Goal: Complete application form

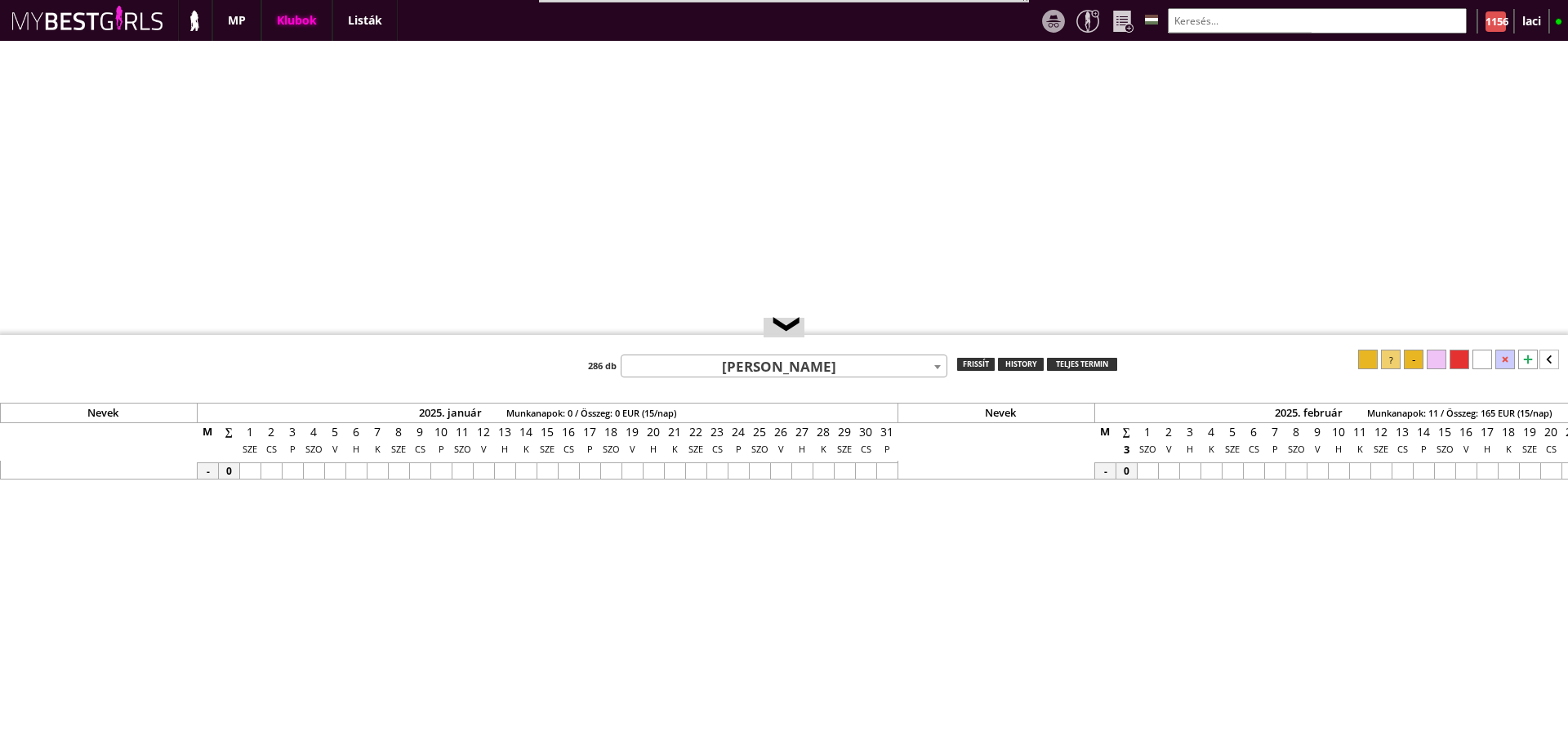
select select "reg"
select select "weeks"
select select "0"
select select "flat"
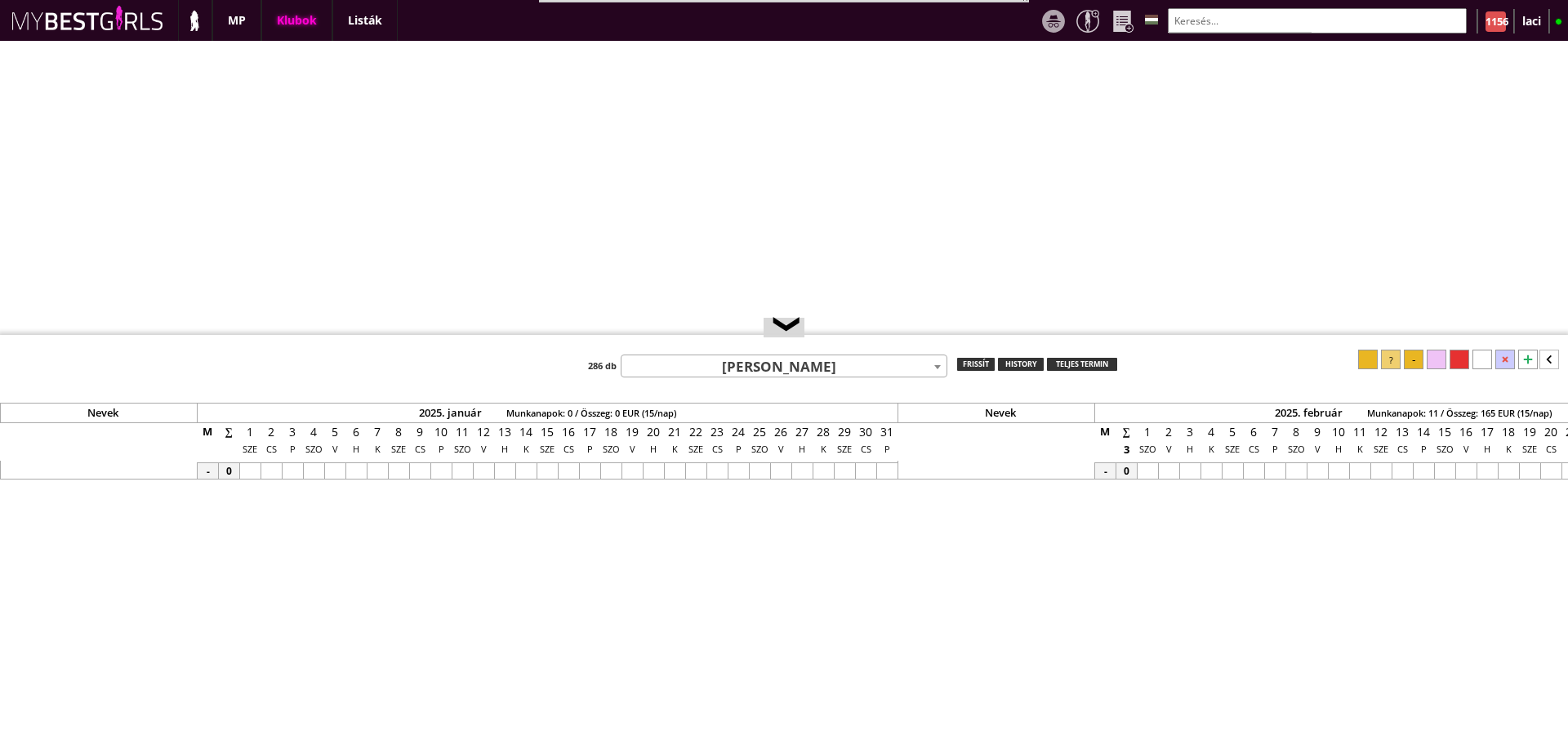
select select "0"
select select "weekly"
drag, startPoint x: 0, startPoint y: 0, endPoint x: 1229, endPoint y: 25, distance: 1229.3
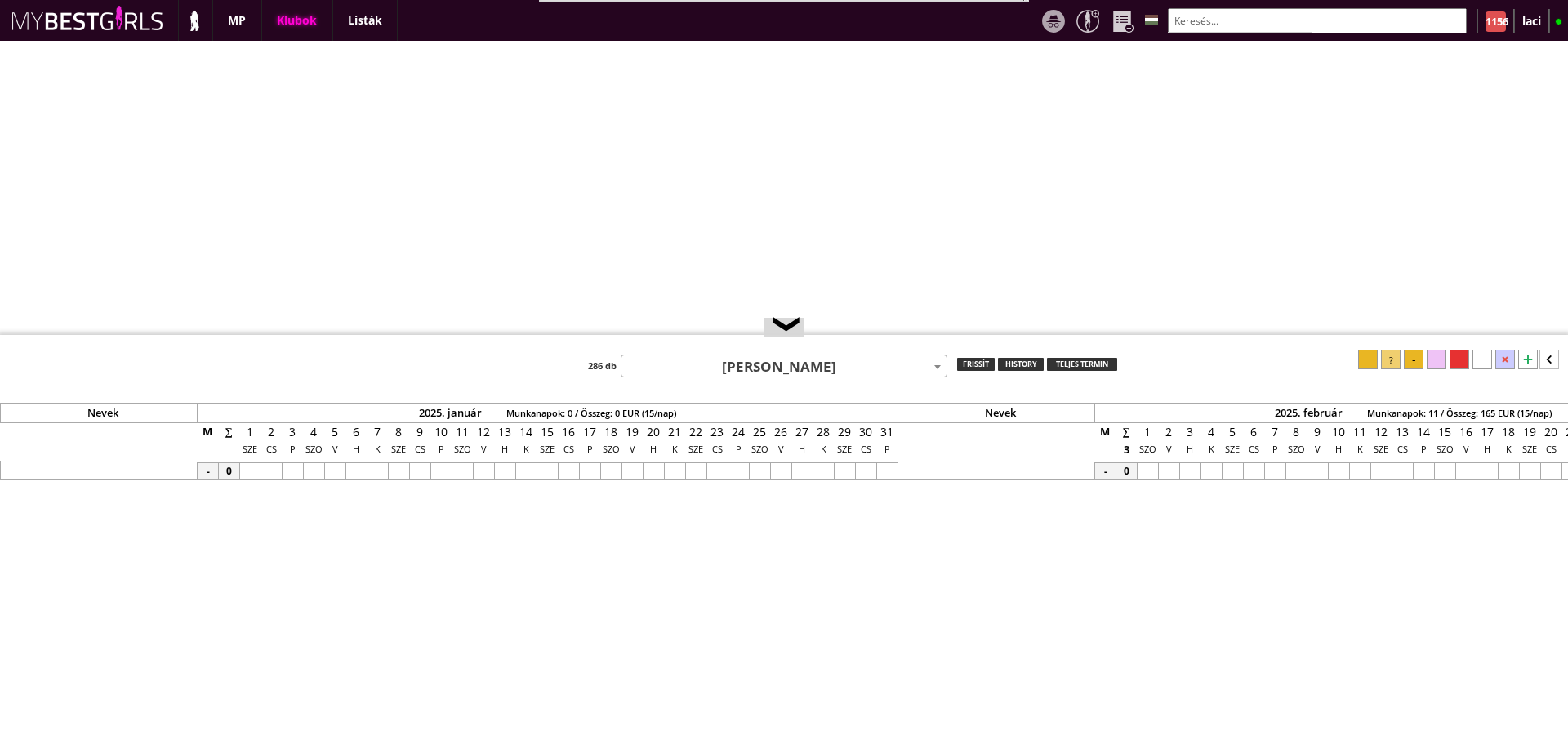
click at [1229, 25] on input "text" at bounding box center [1317, 21] width 299 height 25
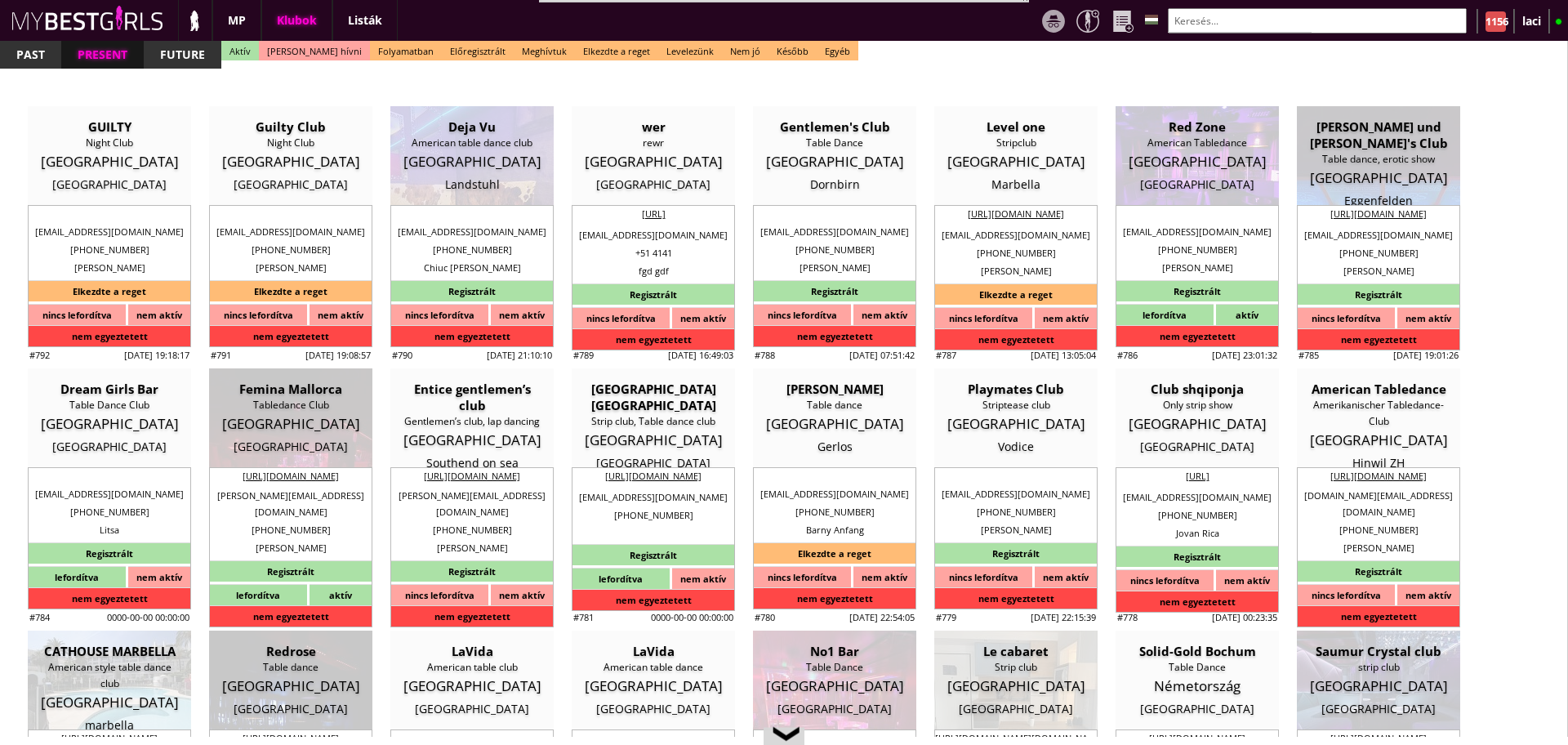
scroll to position [0, 7154]
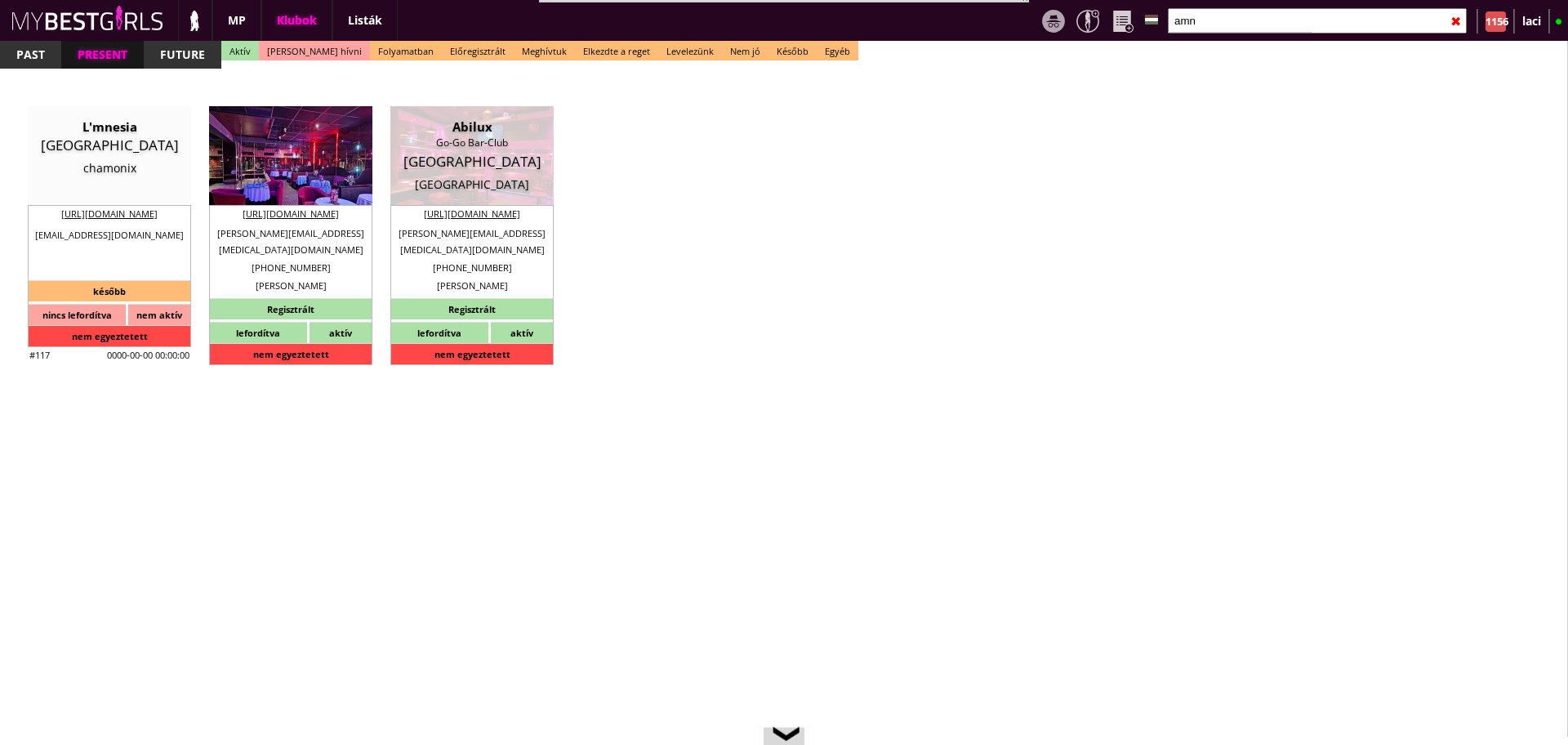
type input "amn"
click at [295, 155] on div "[GEOGRAPHIC_DATA]" at bounding box center [290, 161] width 139 height 16
type input "[GEOGRAPHIC_DATA]"
checkbox input "false"
type textarea "0445.06.66. LORE ipsumdolor sit Ame Consecte adip EL 0100120421 3098 Seddoeius …"
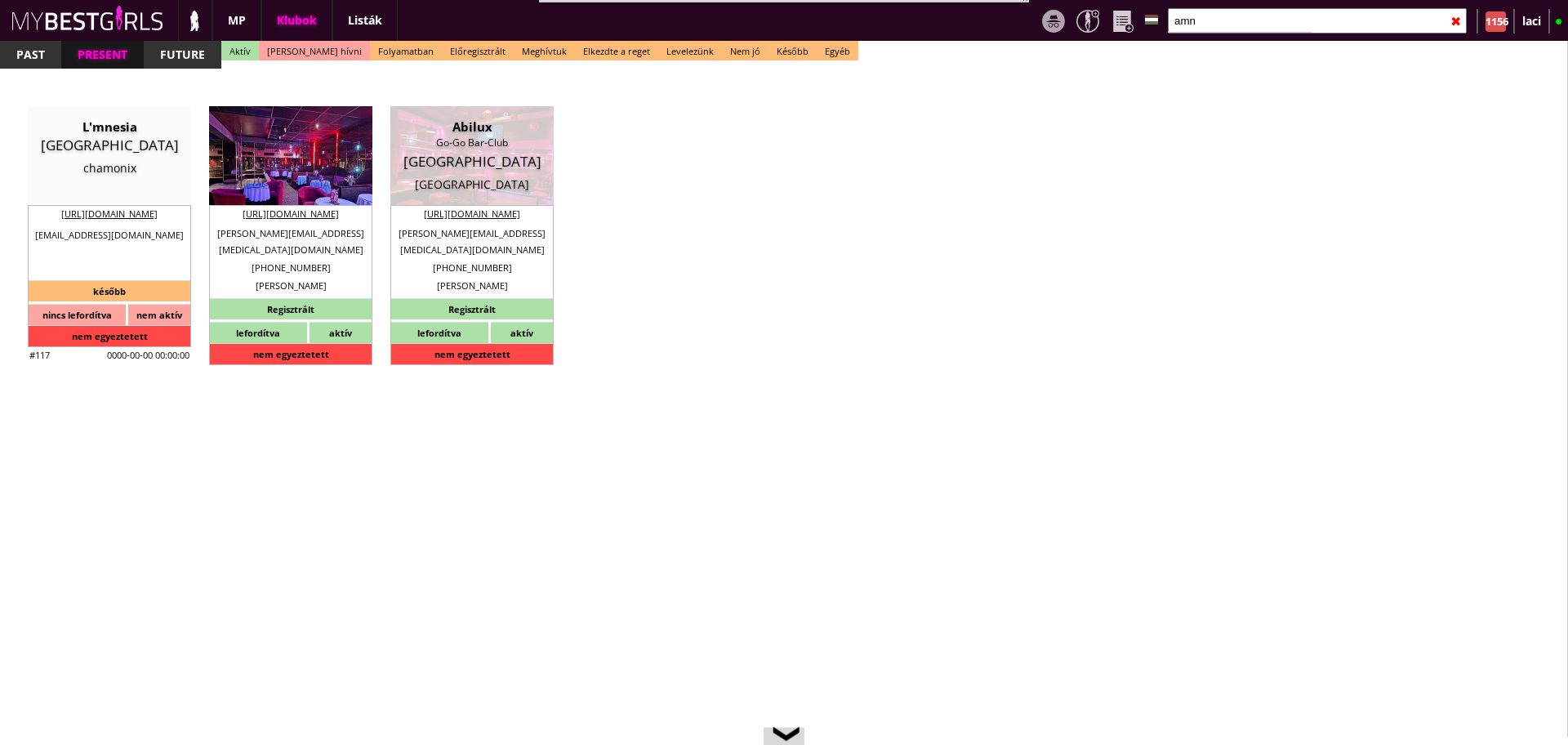
type input "15.00"
type input "EUR"
type input "Amnesia"
type input "STRIPCLUB"
type input "2018"
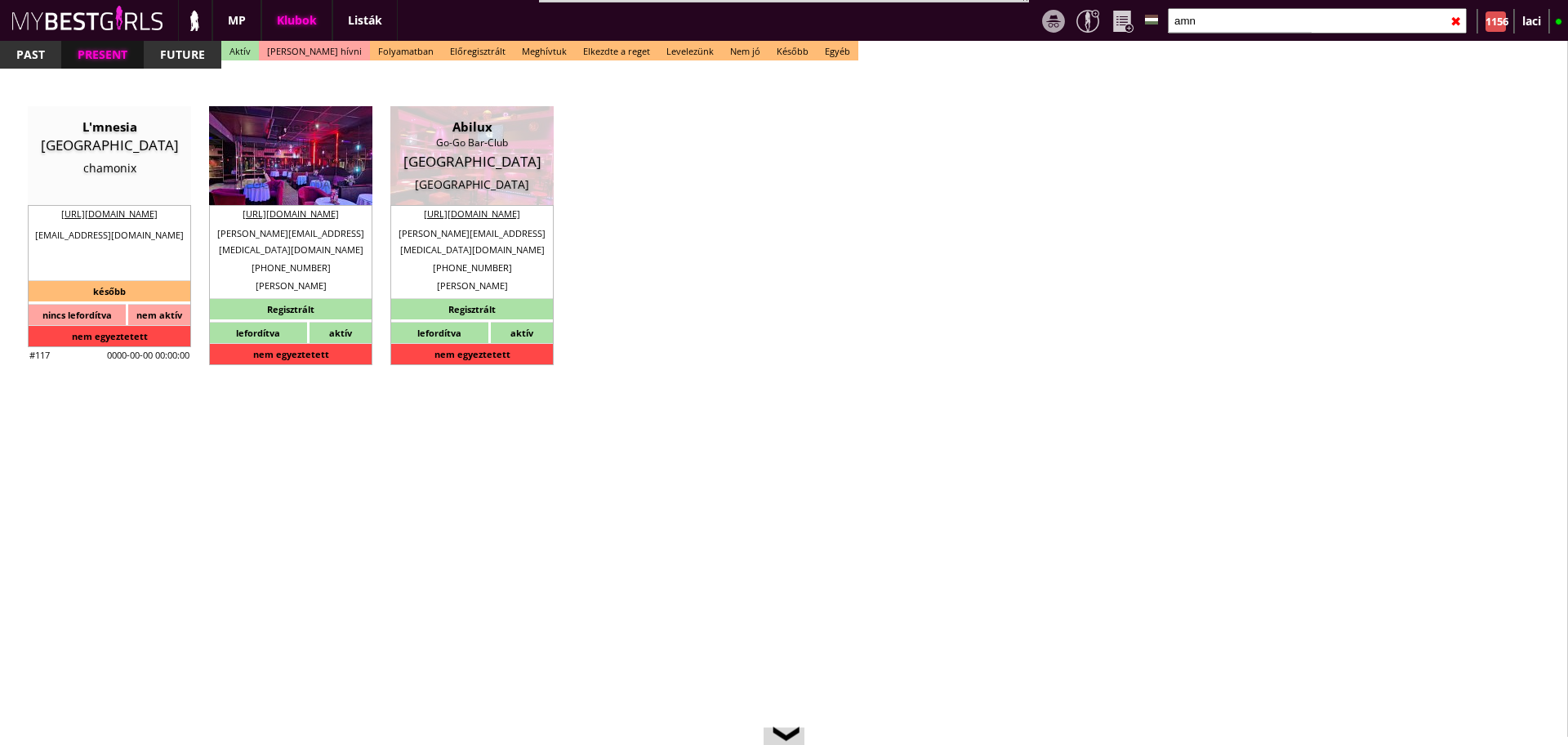
type input "[STREET_ADDRESS]"
type input "32"
type input "476823633"
type input "[PHONE_NUMBER]"
type input "[PERSON_NAME][EMAIL_ADDRESS][MEDICAL_DATA][DOMAIN_NAME]"
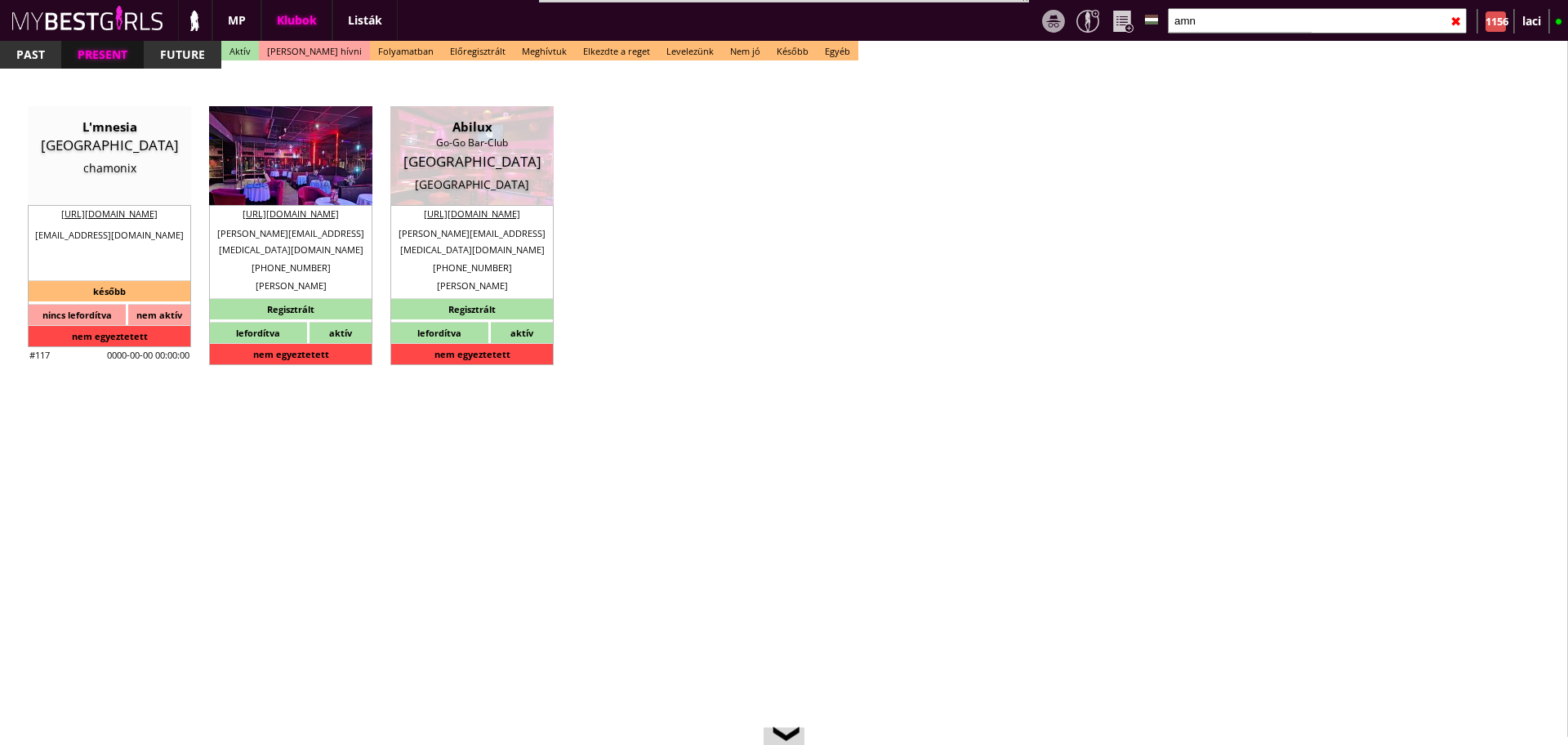
type input "[URL][DOMAIN_NAME]"
type textarea "[PERSON_NAME] BV BE0762627856 2018 [STREET_ADDRESS]"
type input "BEVERLY BV"
type input "BE0762627856"
type input "2018"
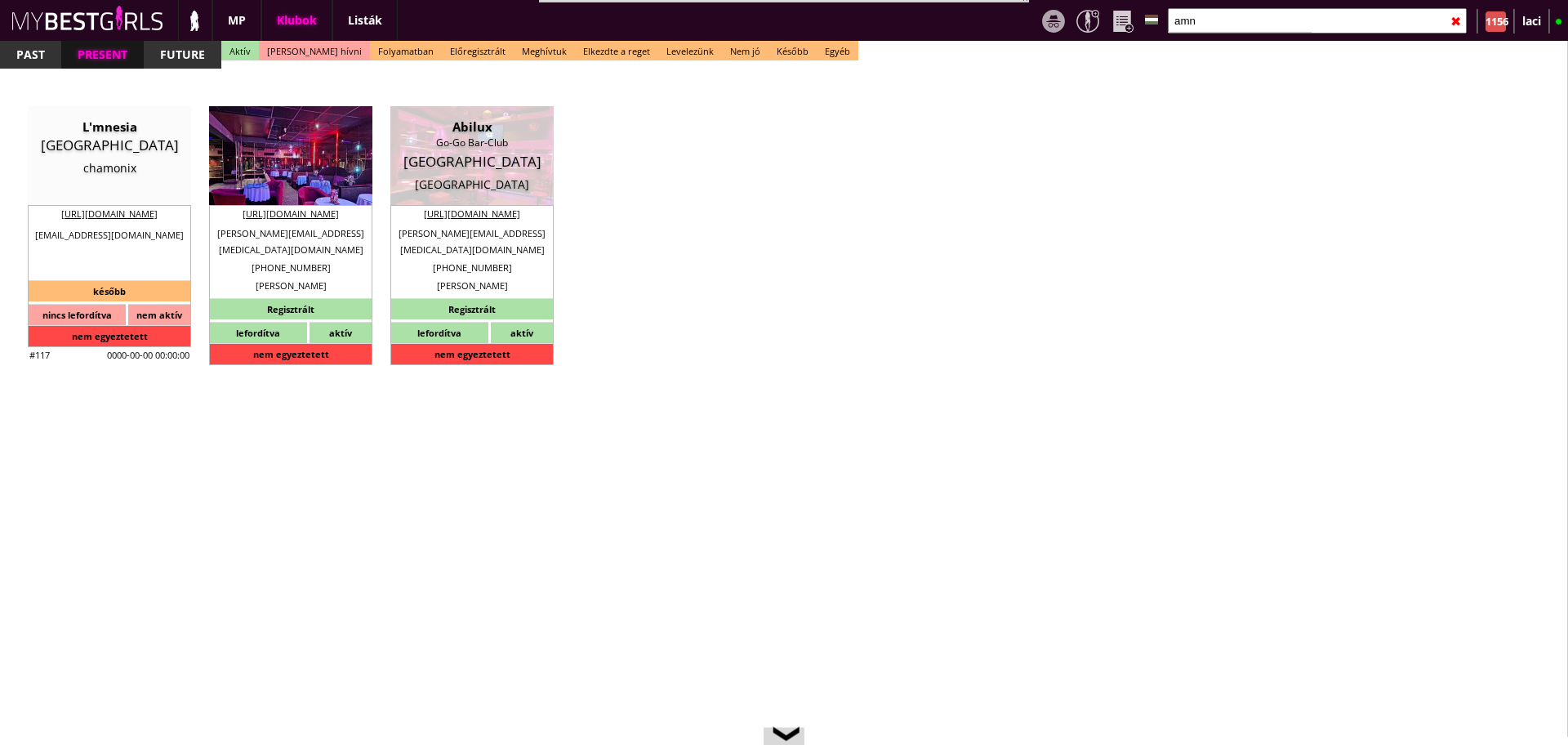
type input "[GEOGRAPHIC_DATA]"
type input "Statiestraat 24"
type input "[PERSON_NAME]"
type input "Doggen"
type input "32"
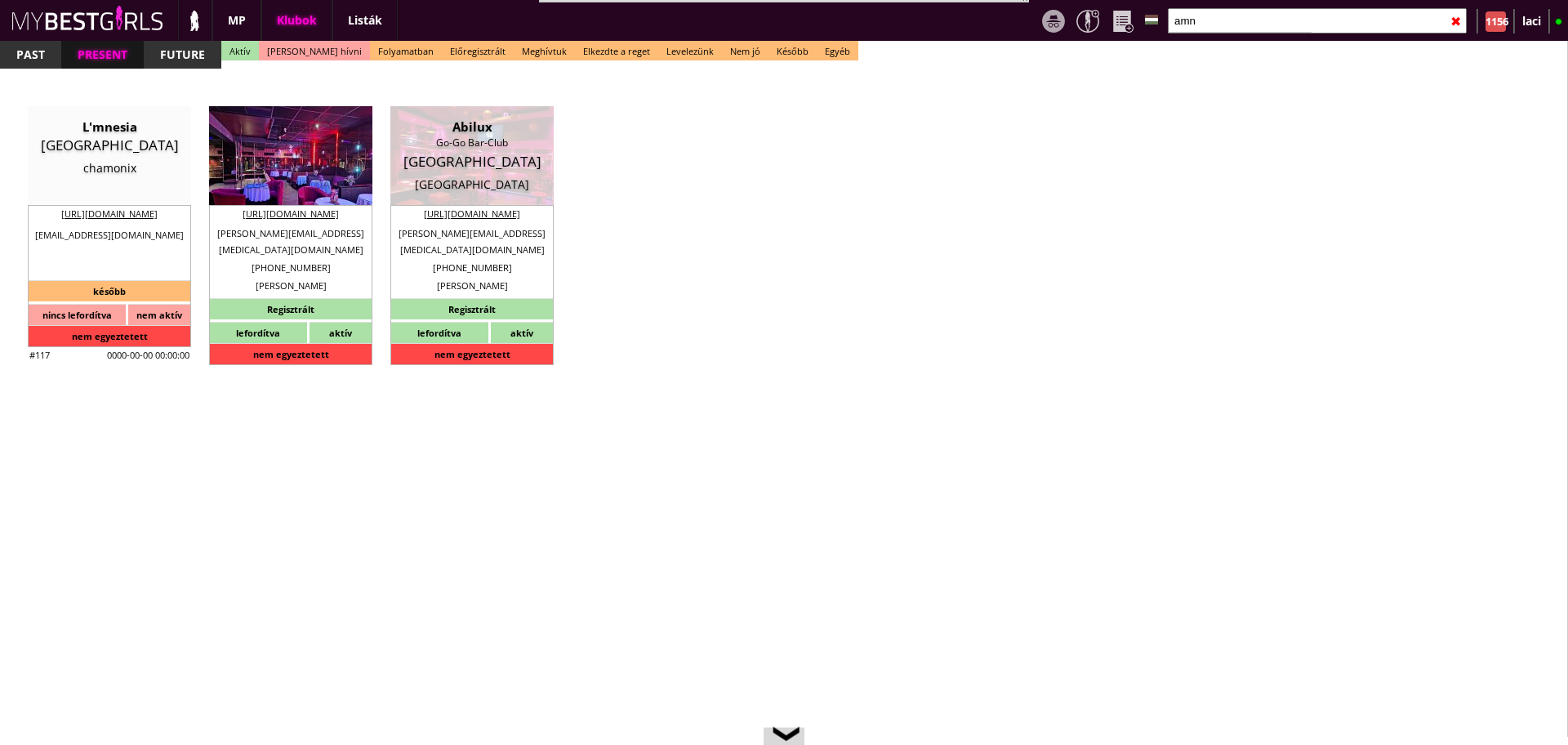
type input "476823633"
type input "[PERSON_NAME][EMAIL_ADDRESS][MEDICAL_DATA][DOMAIN_NAME]"
type input "6-8"
type input "3"
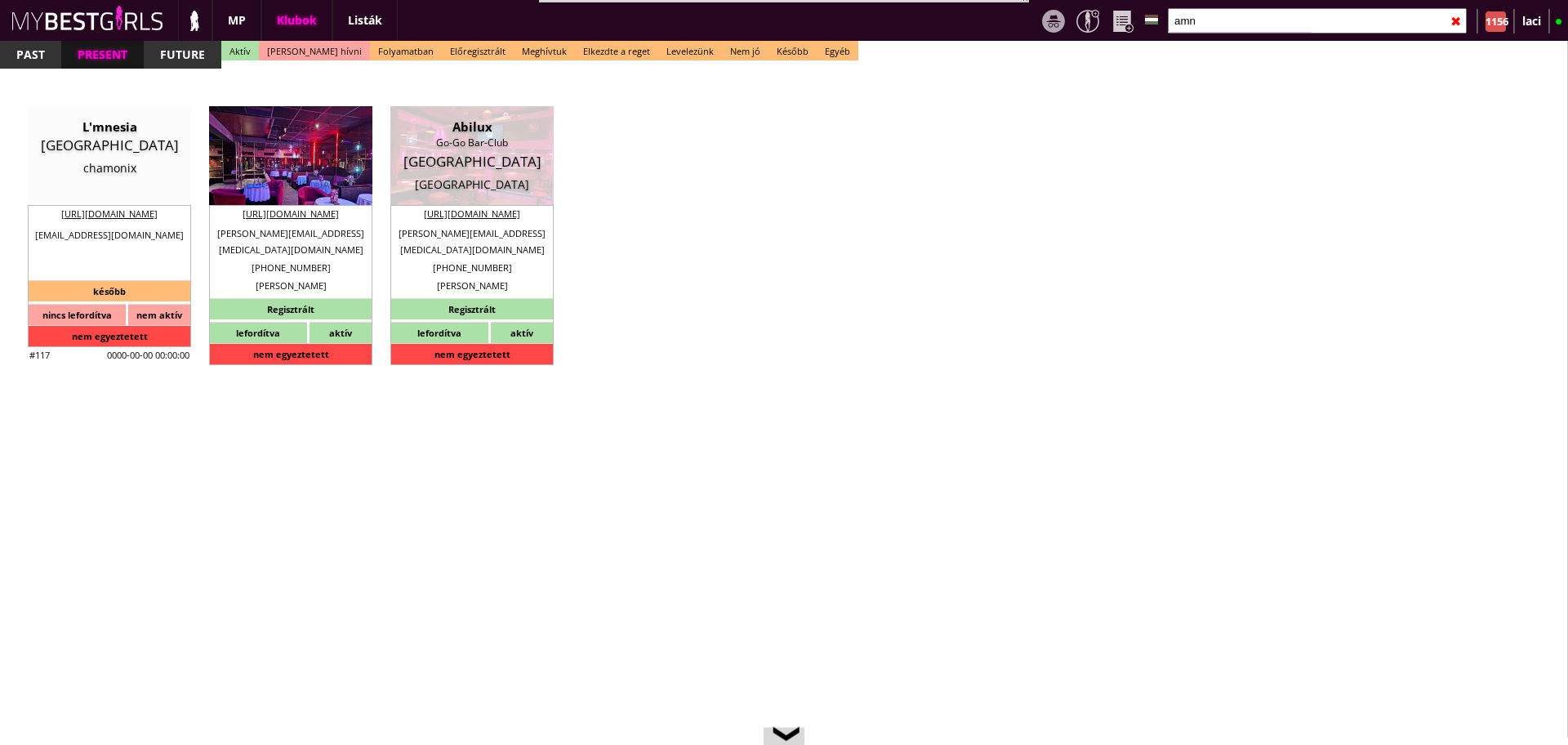
type input "2"
type input "6.00"
type input "3"
checkbox input "true"
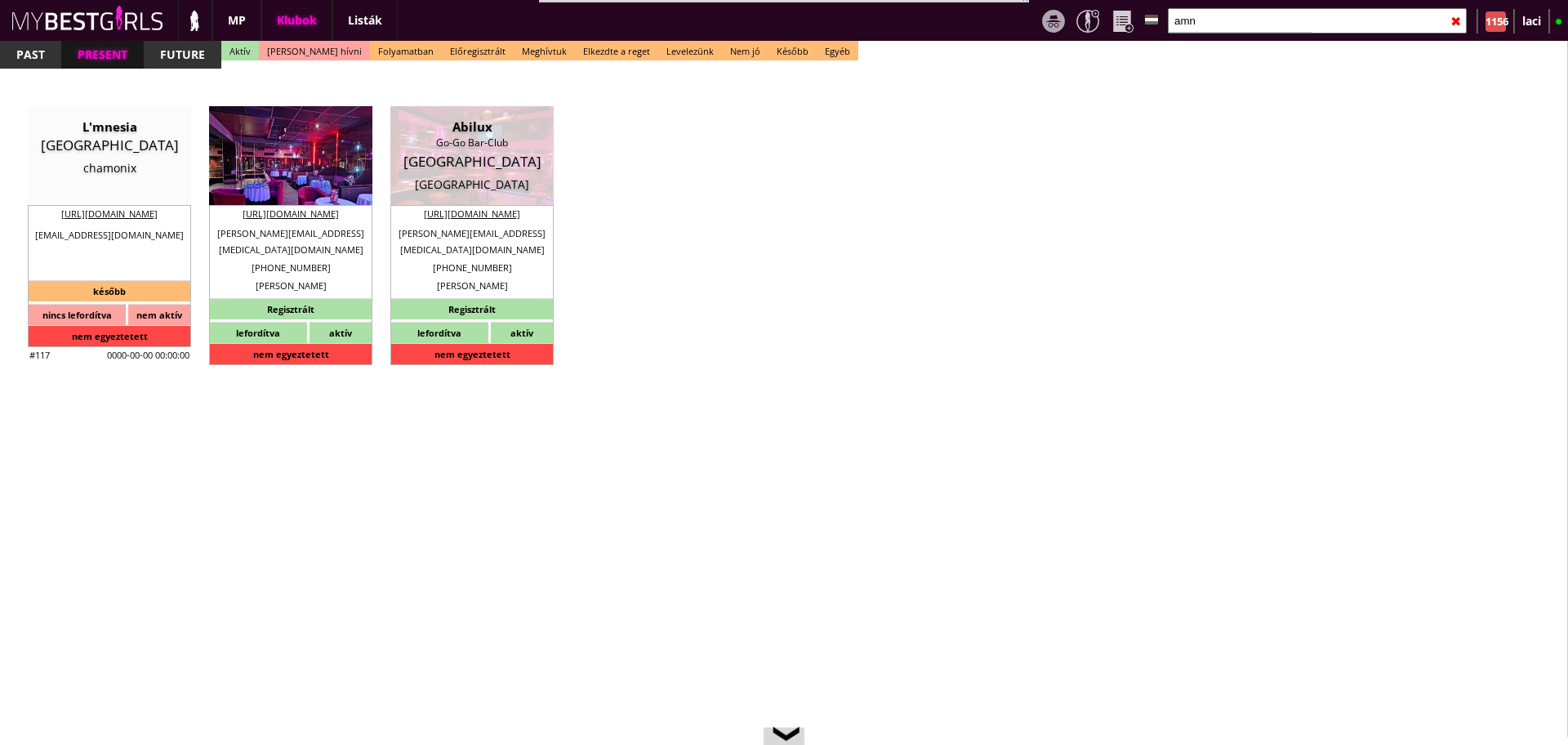
checkbox input "true"
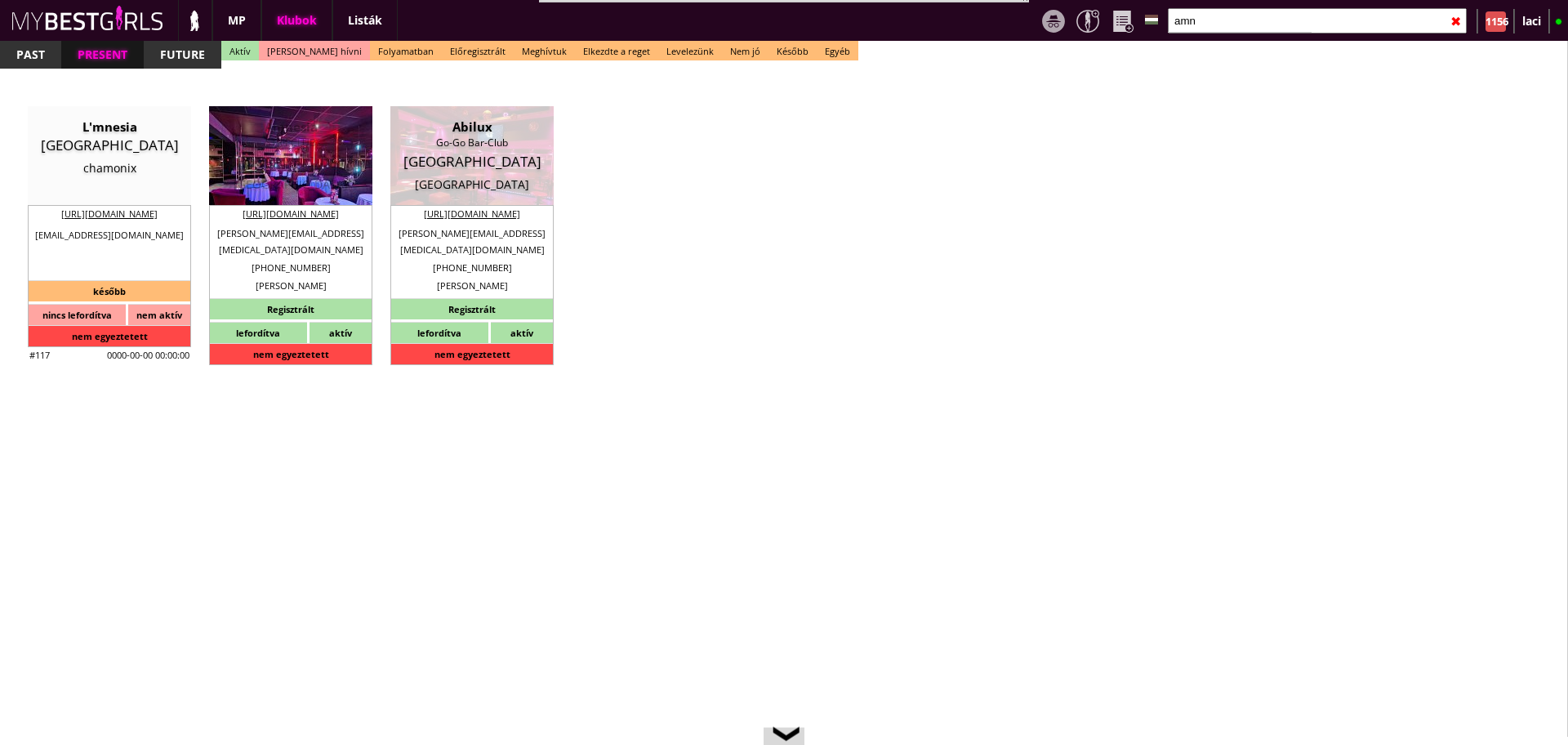
checkbox input "true"
type input "6"
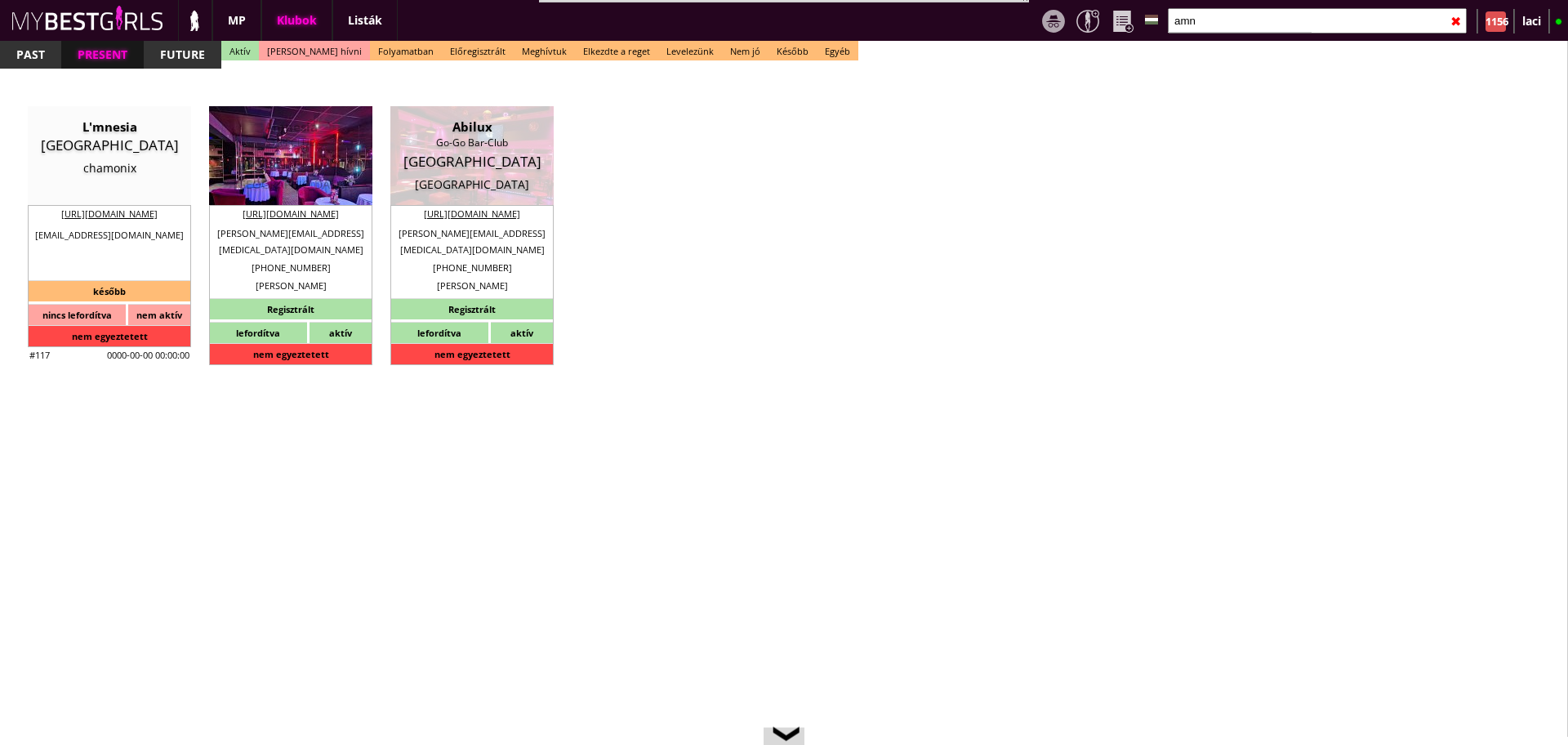
checkbox input "true"
type input "7"
type input "2"
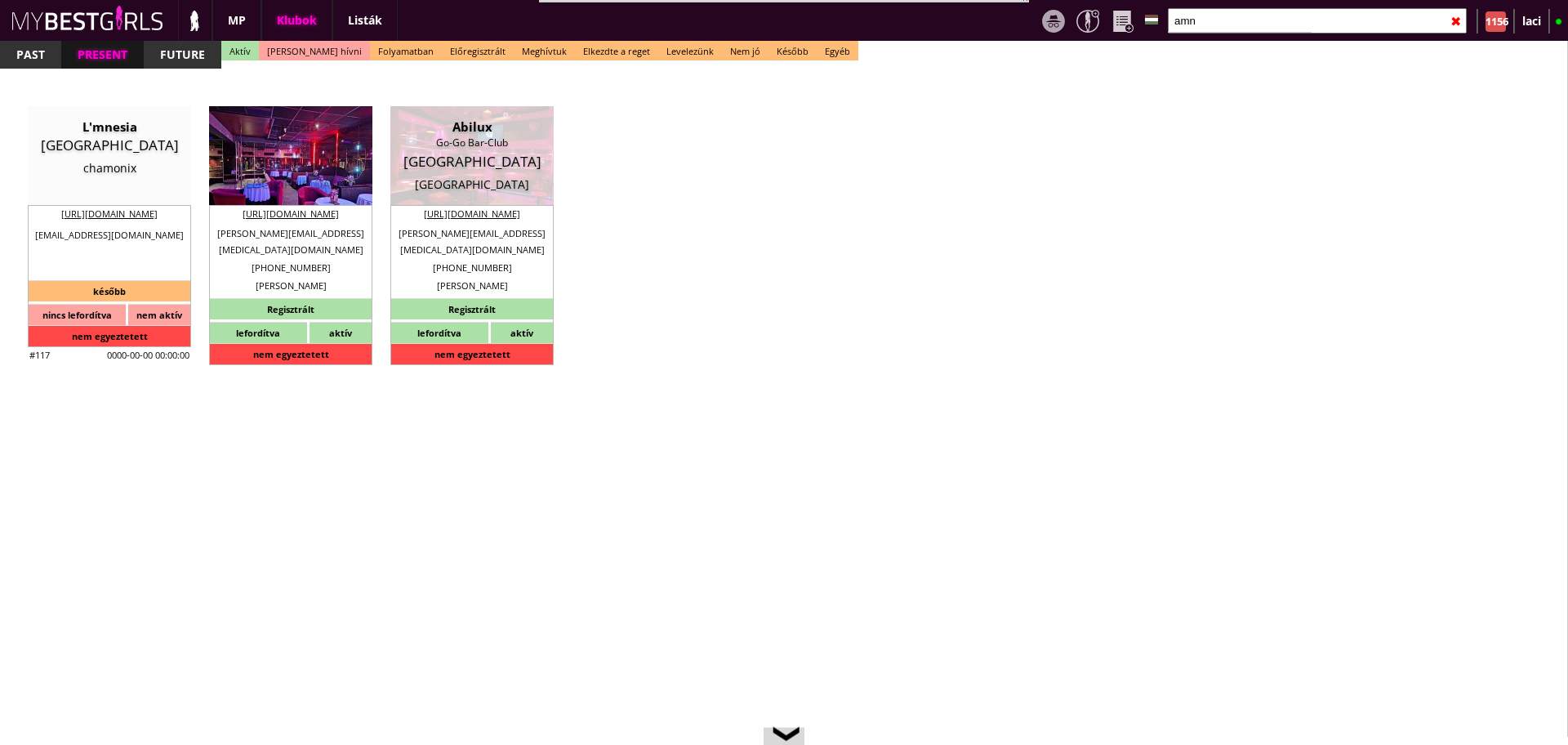
type input "800"
type input "70.00"
type input "0.00"
checkbox input "true"
type input "100%"
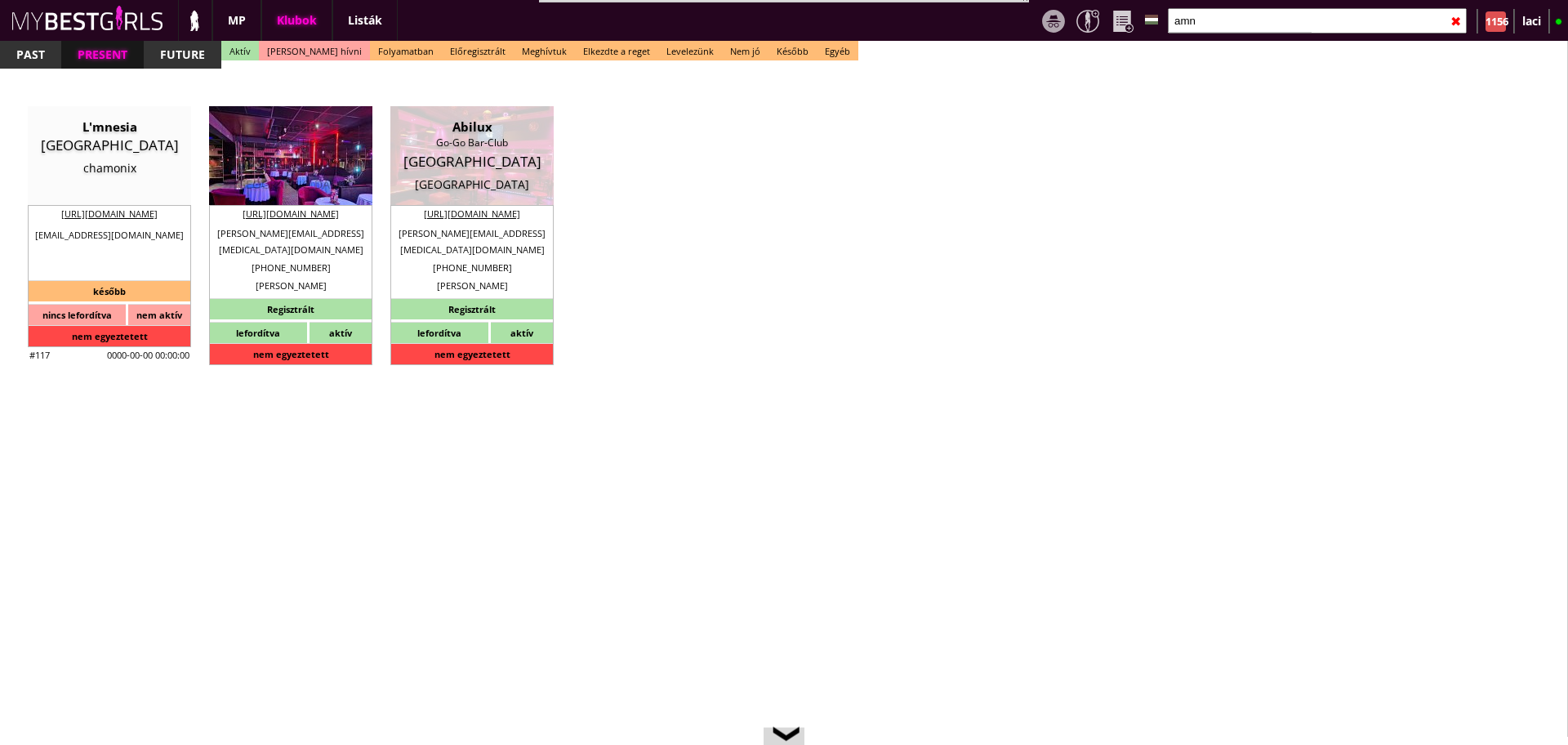
type input "Tips you get in the costumers area or on the stage"
checkbox input "true"
type input "100"
type input "40"
checkbox input "true"
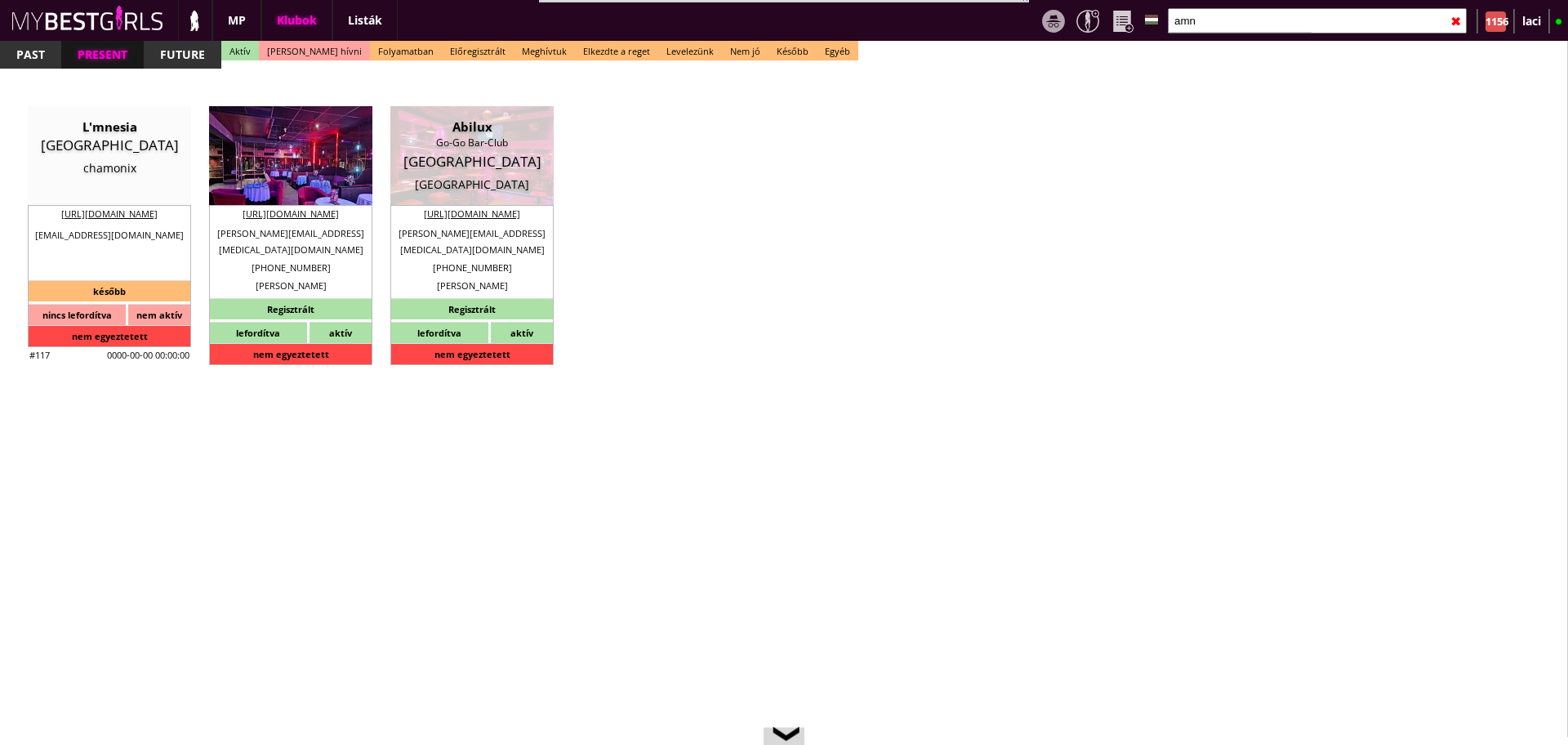
type input "50"
type input "20"
checkbox input "true"
type input "200"
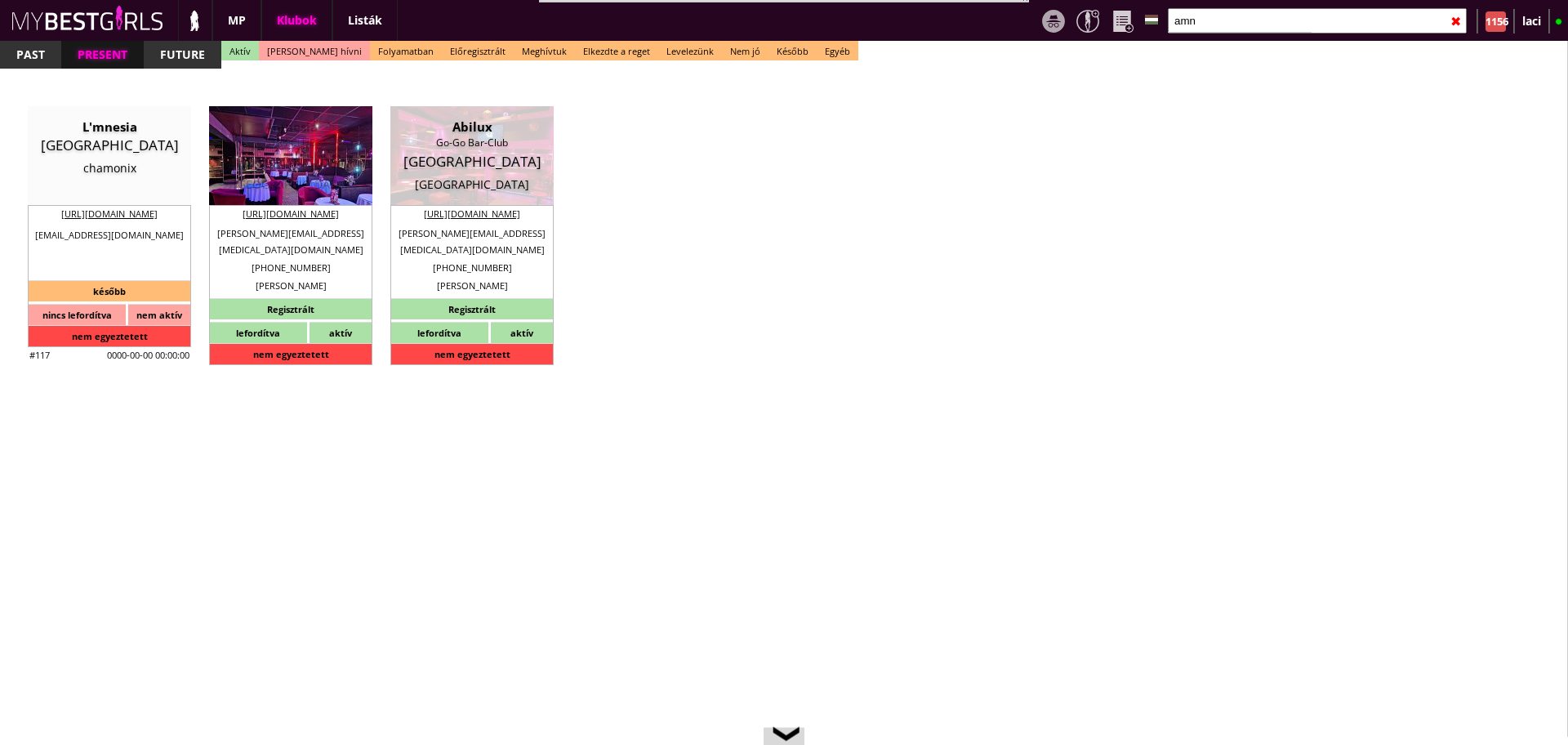
type input "2500"
type input "20"
select select "[PERSON_NAME][EMAIL_ADDRESS][MEDICAL_DATA][DOMAIN_NAME]"
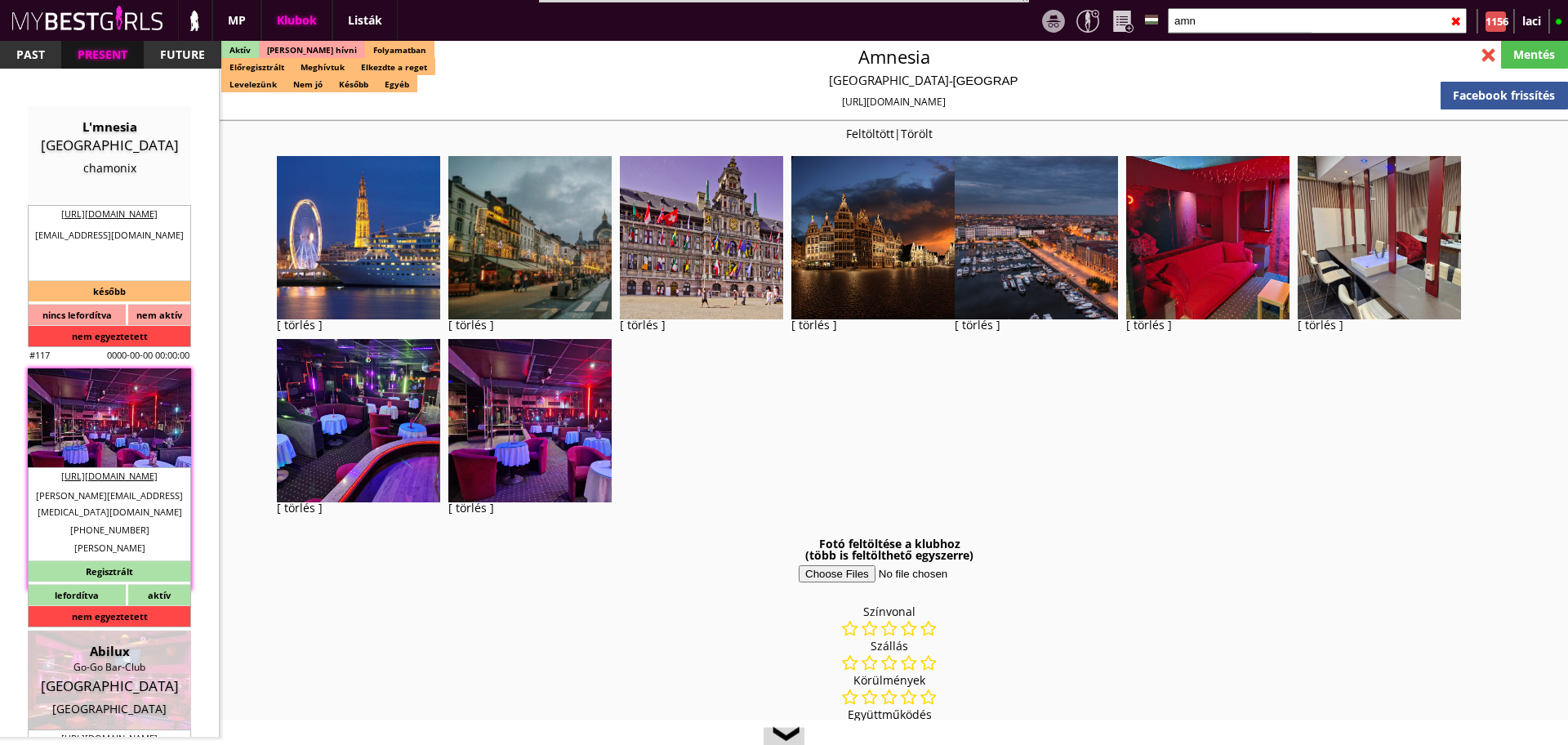
checkbox input "true"
type input "Táncosmunka [GEOGRAPHIC_DATA]"
type input "Belgium - 70 EUR fix /nap"
type input "Stage dance, private dance, italkonzumálás"
type textarea "Loremip: Dolorsi Amet cons: Adipiscin Elit sedd: Eiusm tempo, incidid utlab, et…"
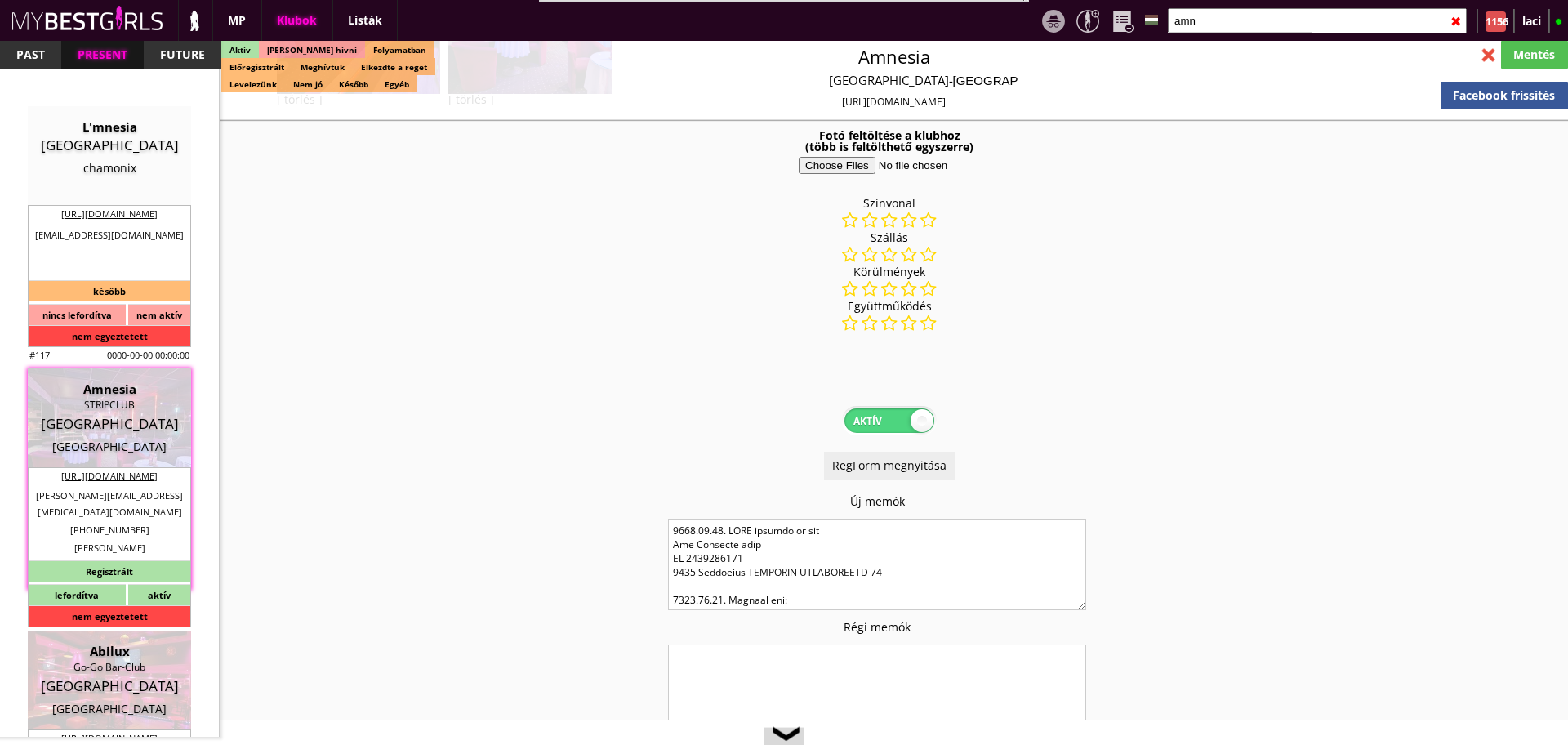
scroll to position [571, 0]
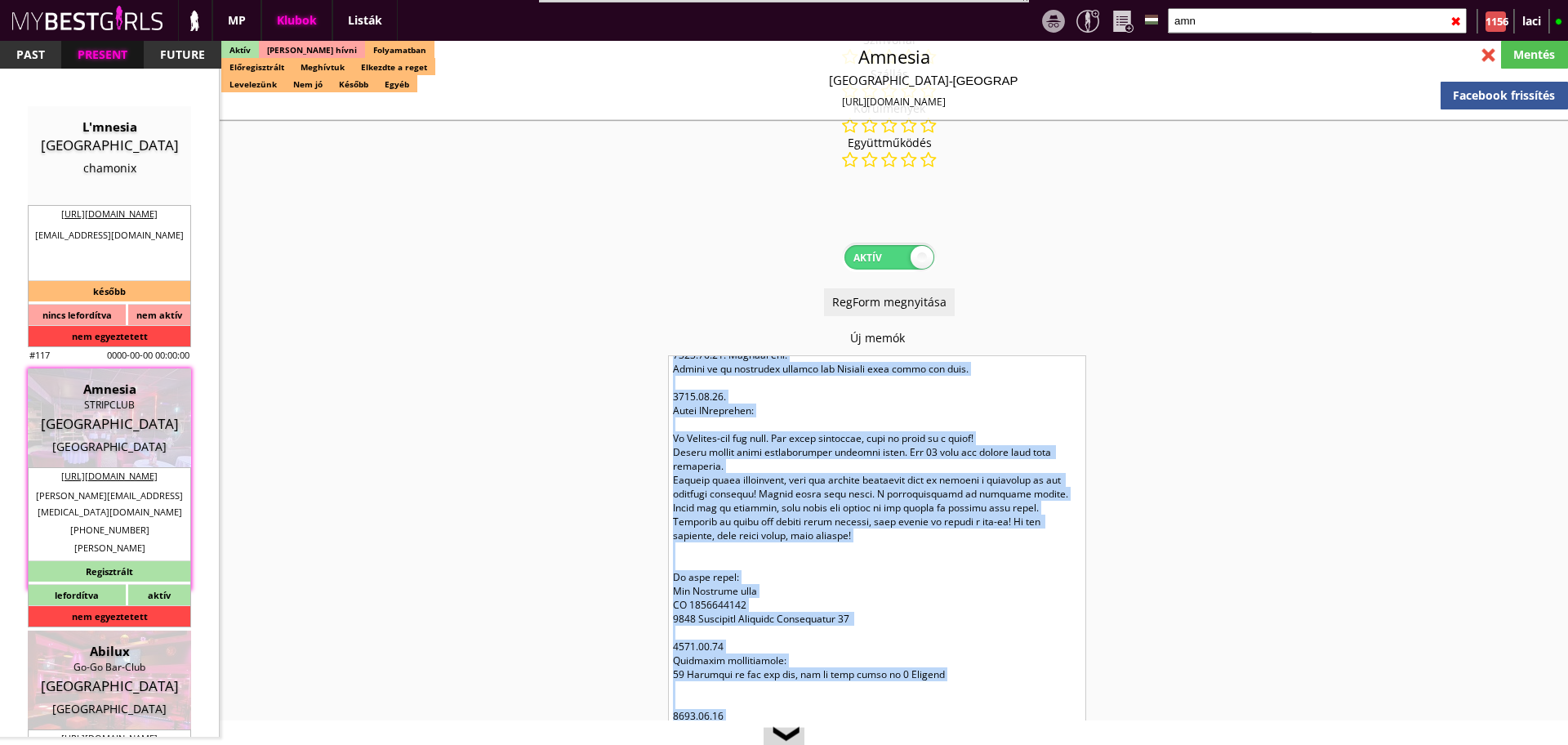
drag, startPoint x: 1084, startPoint y: 444, endPoint x: 1159, endPoint y: 508, distance: 98.6
click at [1329, 744] on html "Stage name: [PERSON_NAME] Born country: [DEMOGRAPHIC_DATA] Nationality: [DEMOGR…" at bounding box center [784, 372] width 1568 height 745
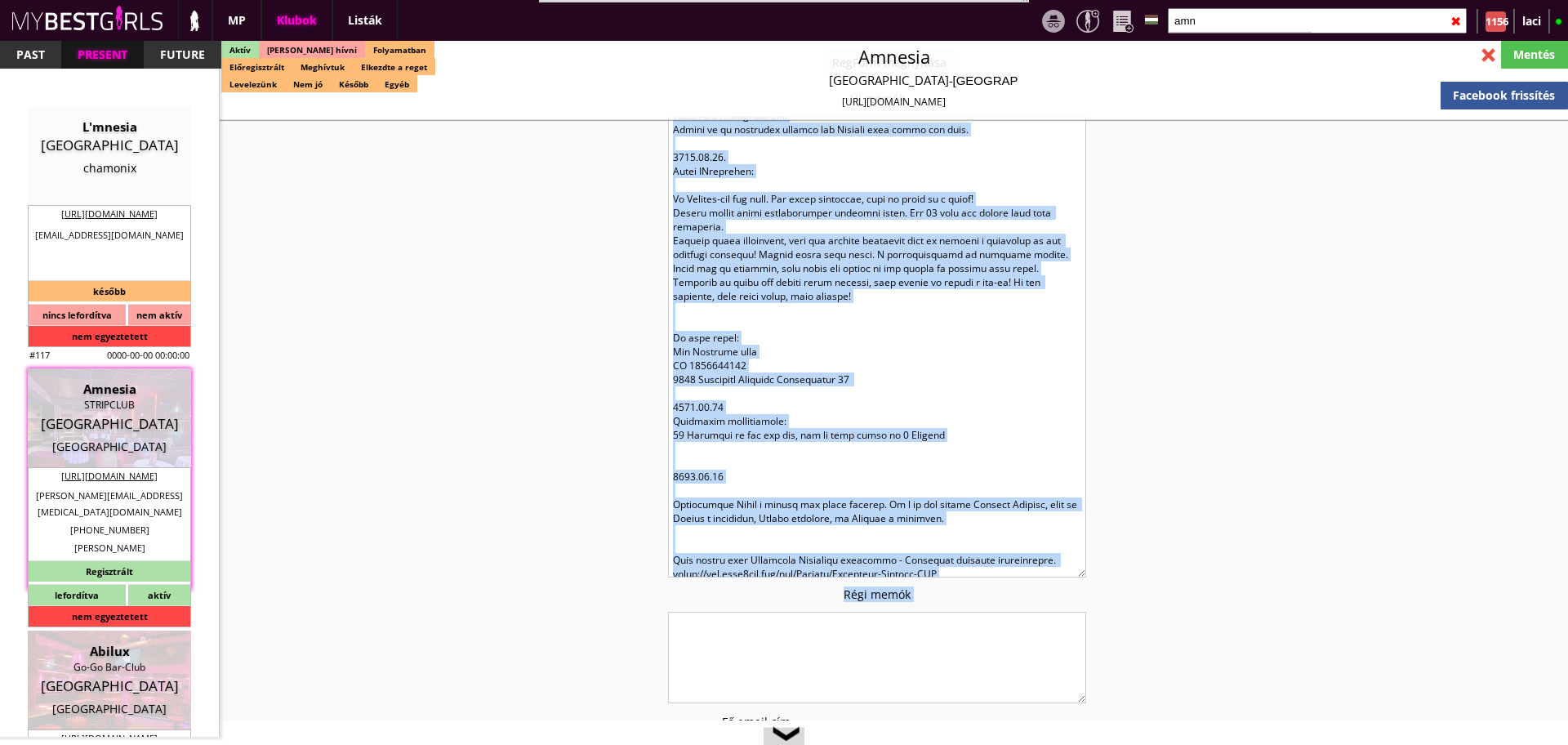
scroll to position [817, 0]
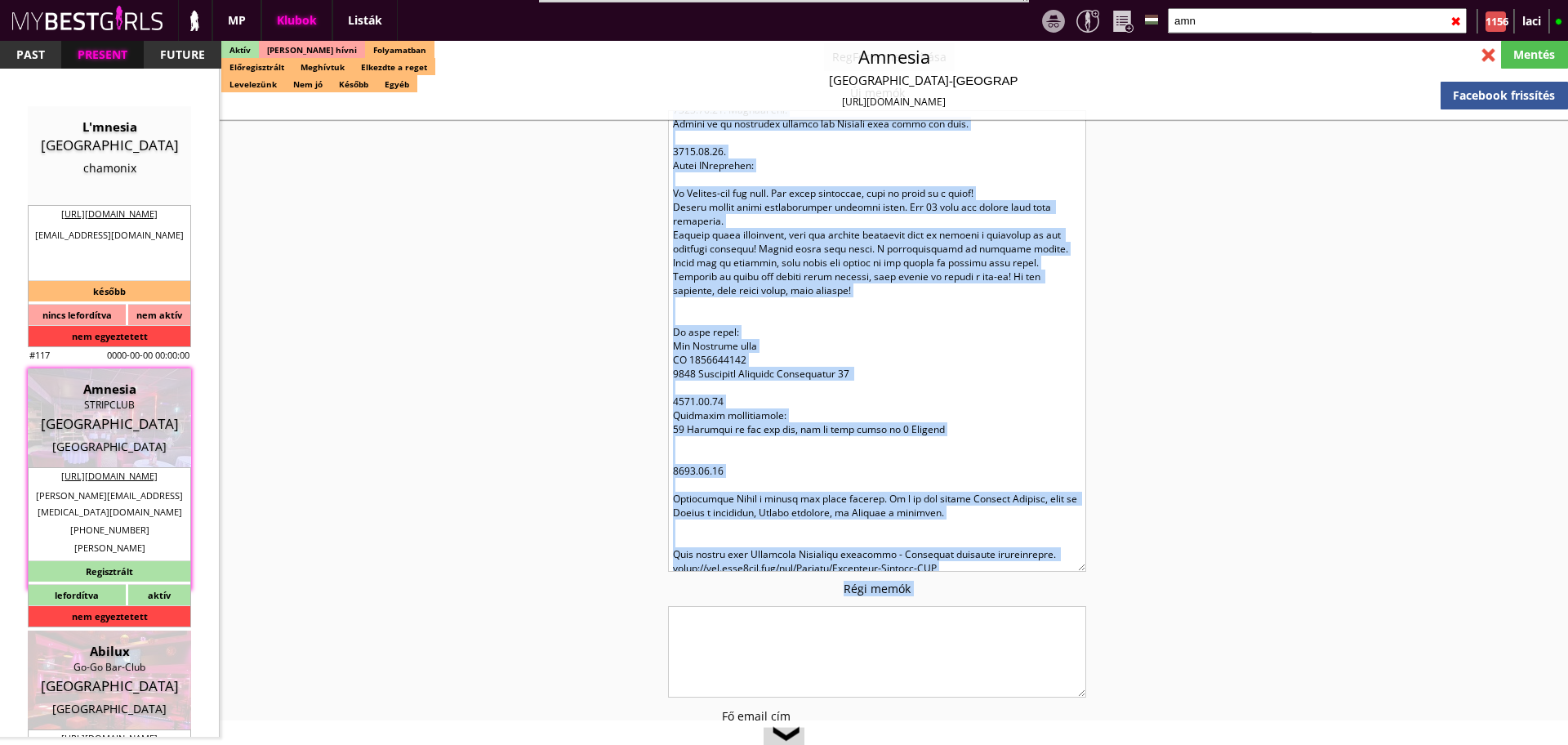
click at [876, 401] on textarea at bounding box center [876, 341] width 418 height 462
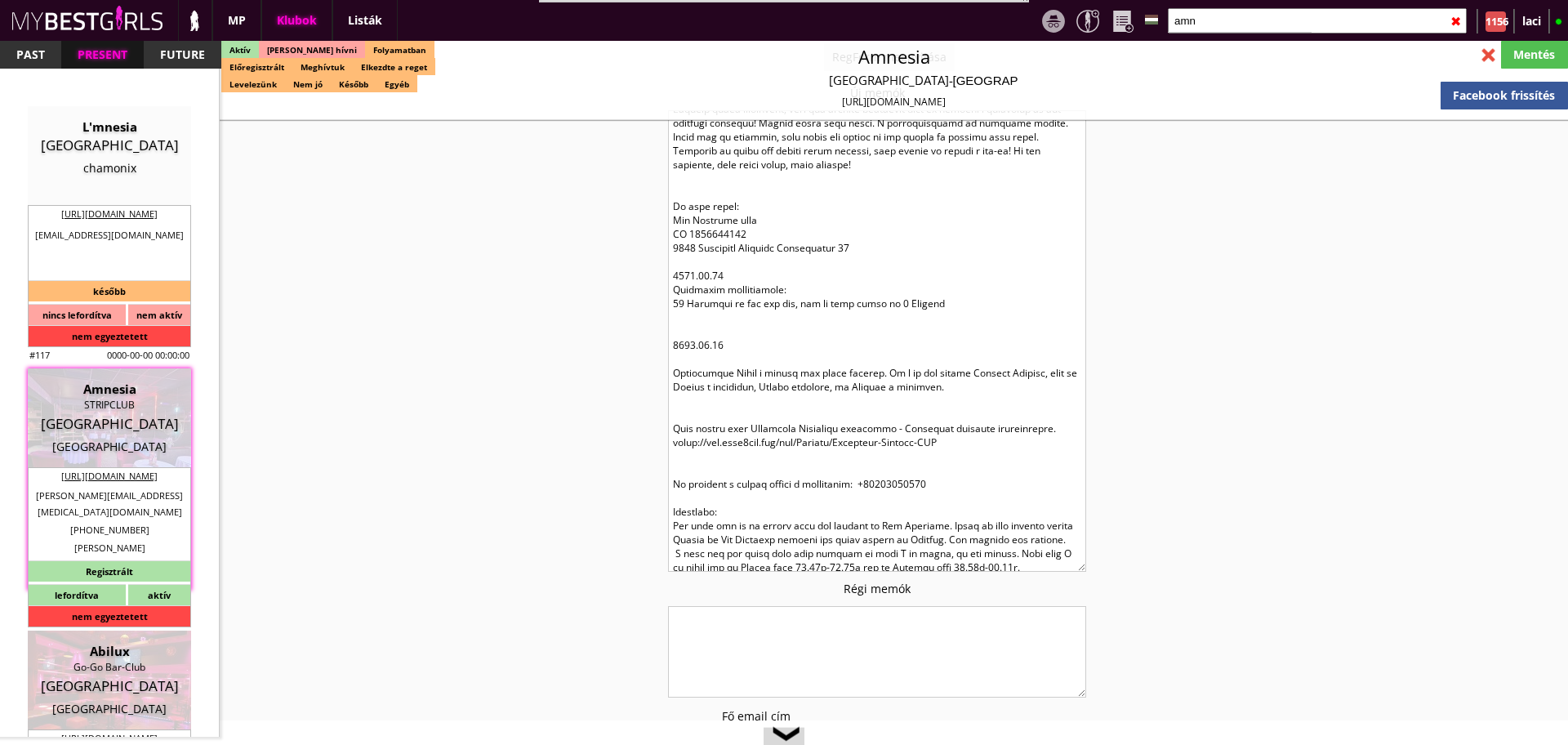
scroll to position [245, 0]
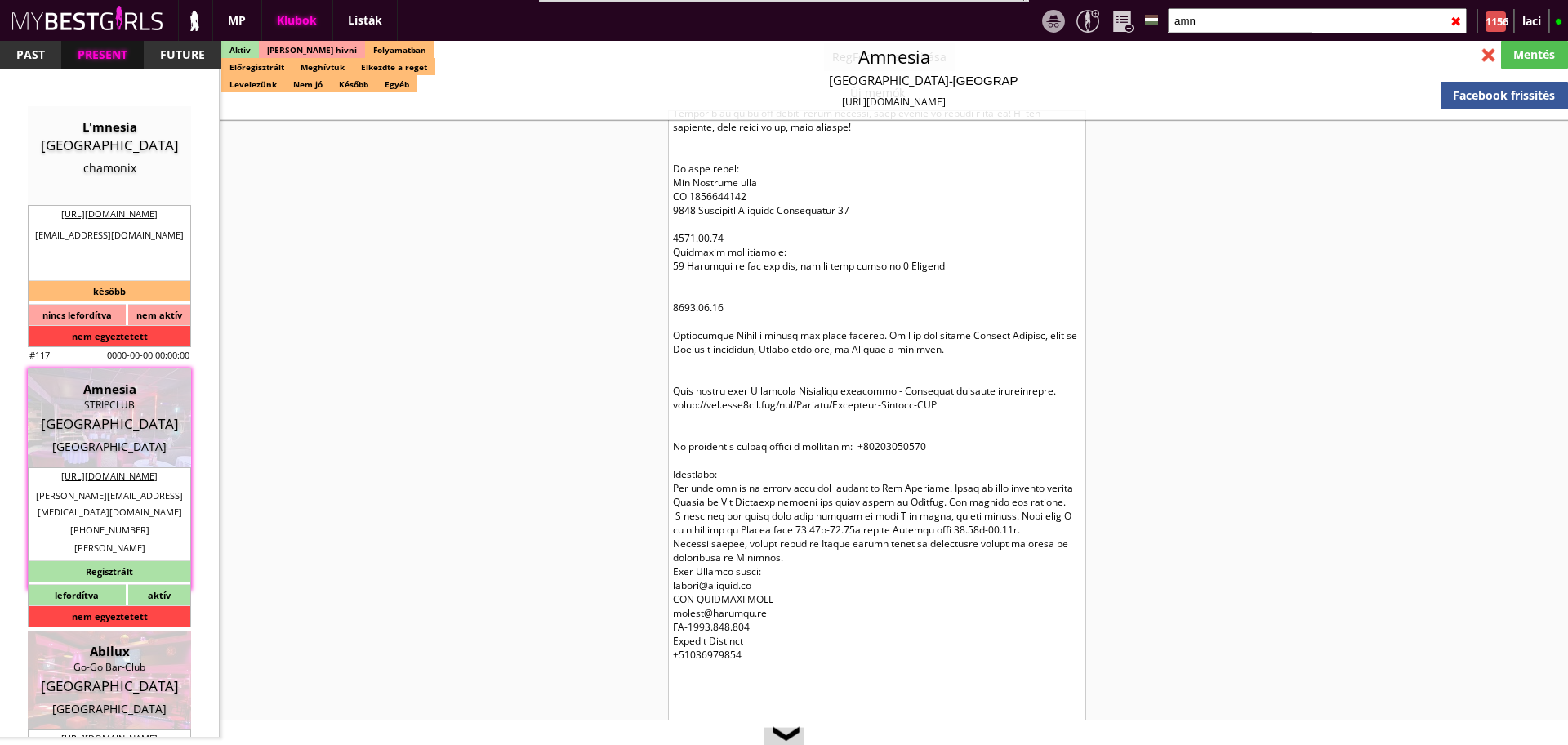
drag, startPoint x: 1084, startPoint y: 564, endPoint x: 1211, endPoint y: 703, distance: 188.3
click at [1276, 744] on html "Stage name: [PERSON_NAME] Born country: [DEMOGRAPHIC_DATA] Nationality: [DEMOGR…" at bounding box center [784, 372] width 1568 height 745
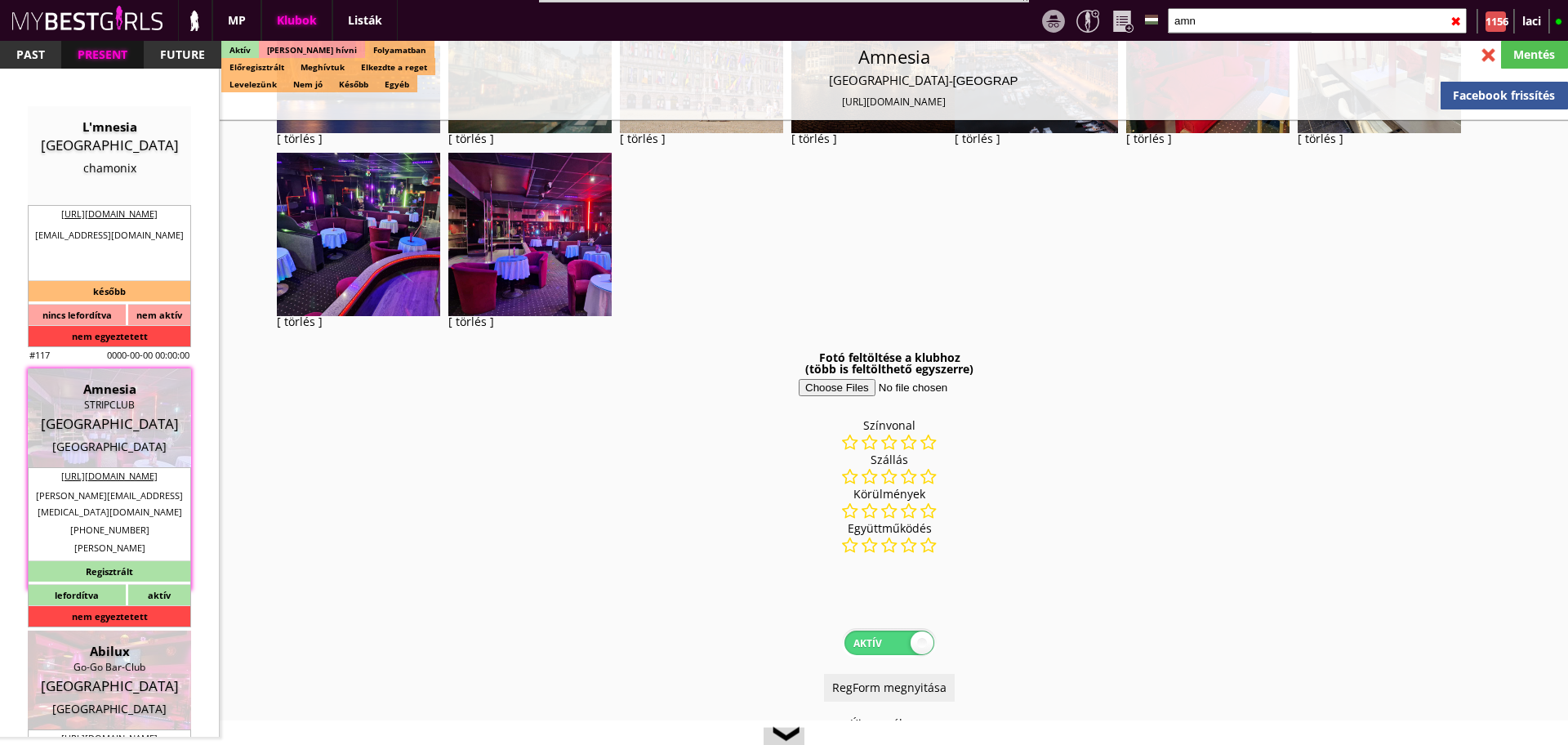
scroll to position [0, 0]
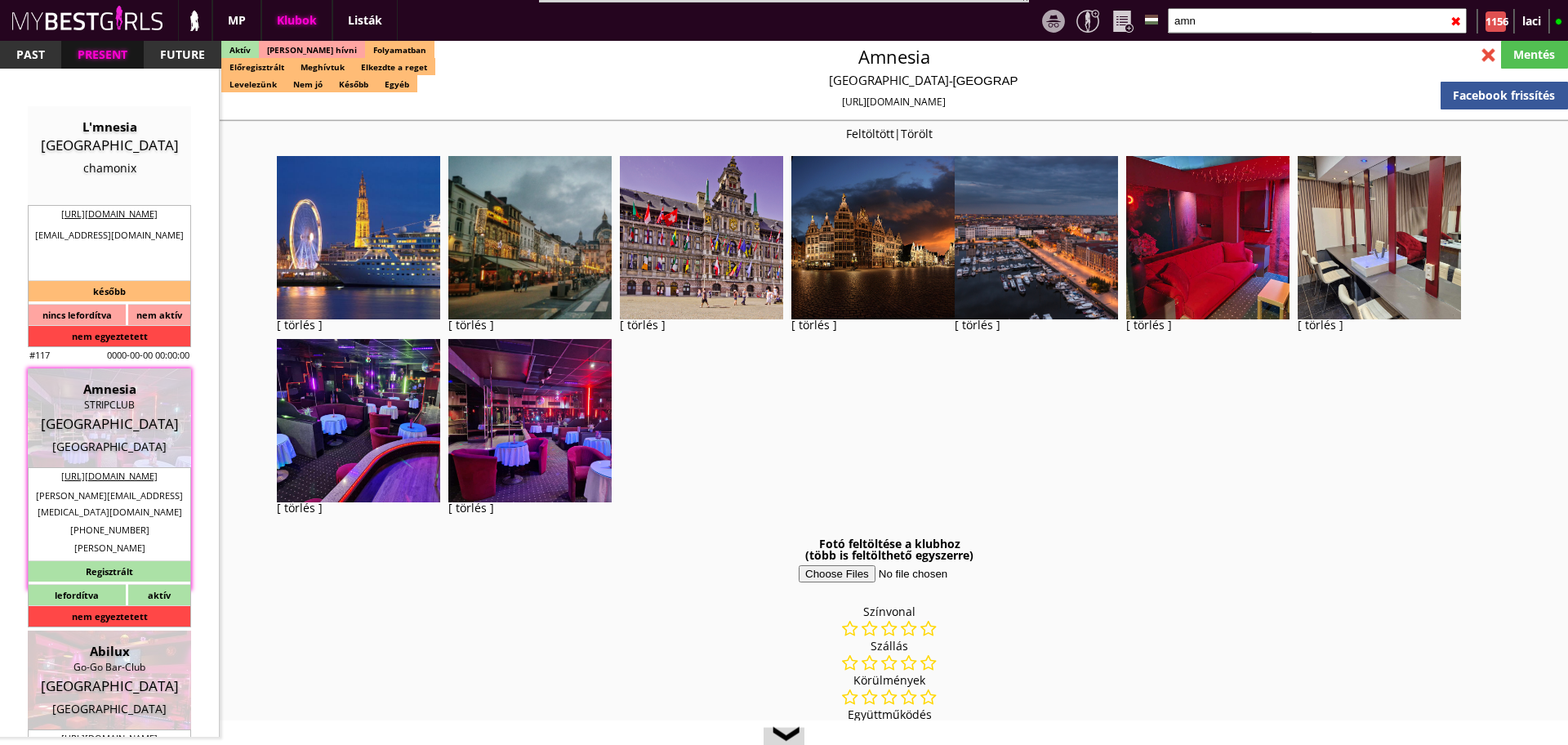
click at [1489, 45] on div at bounding box center [1488, 55] width 28 height 28
